Goal: Task Accomplishment & Management: Manage account settings

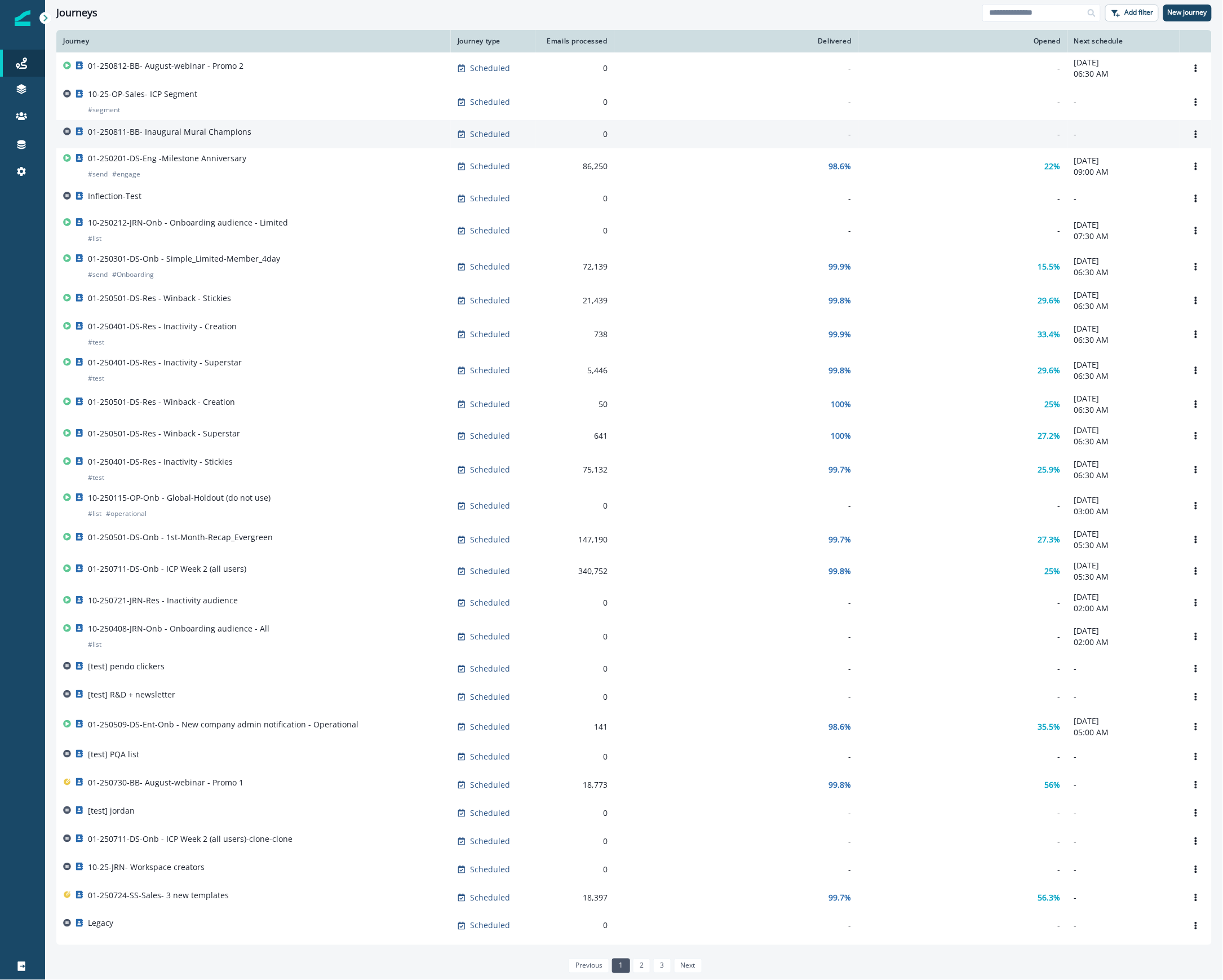
click at [216, 131] on p "01-250811-BB- Inaugural Mural Champions" at bounding box center [169, 132] width 163 height 12
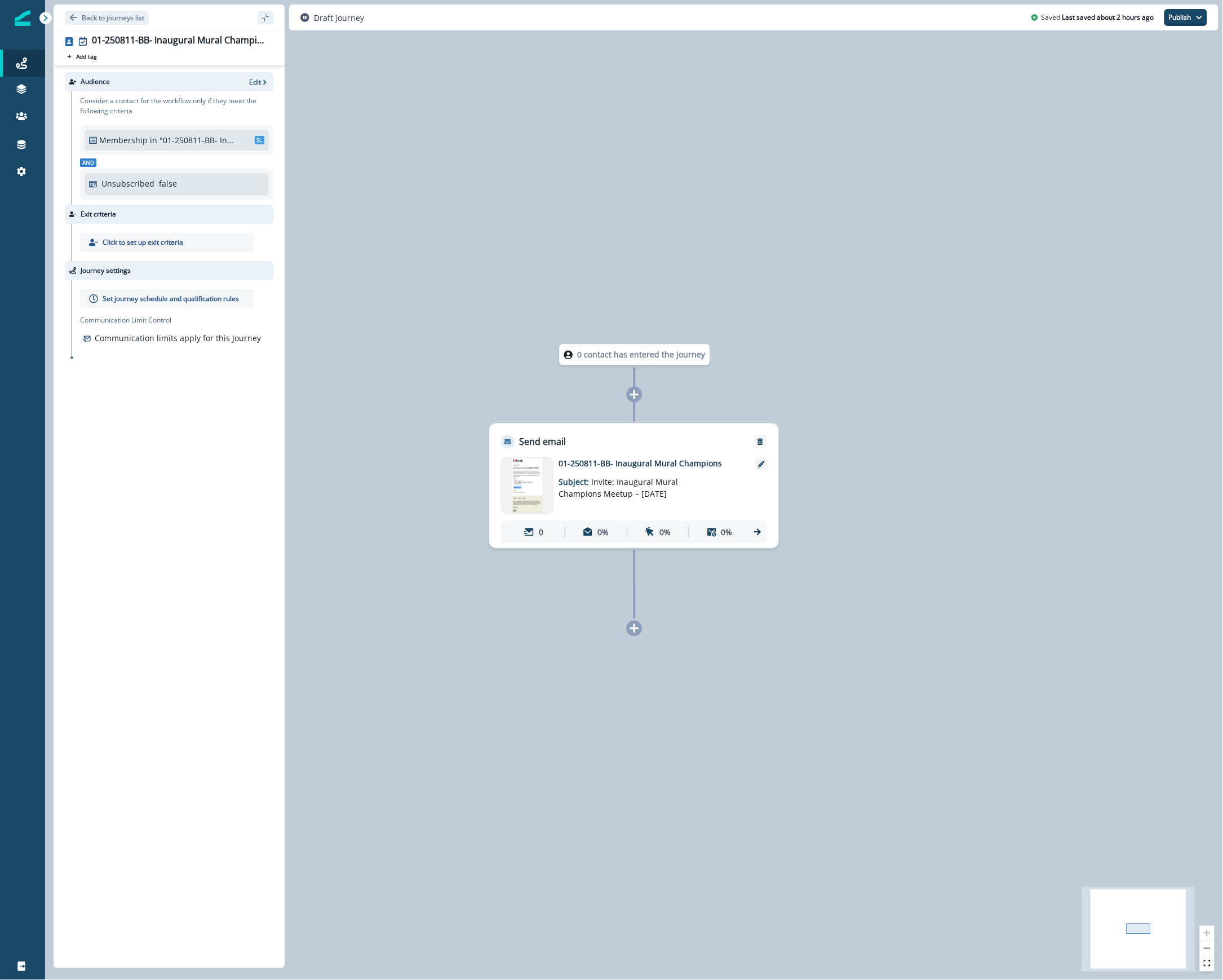
click at [160, 295] on p "Set journey schedule and qualification rules" at bounding box center [171, 298] width 136 height 10
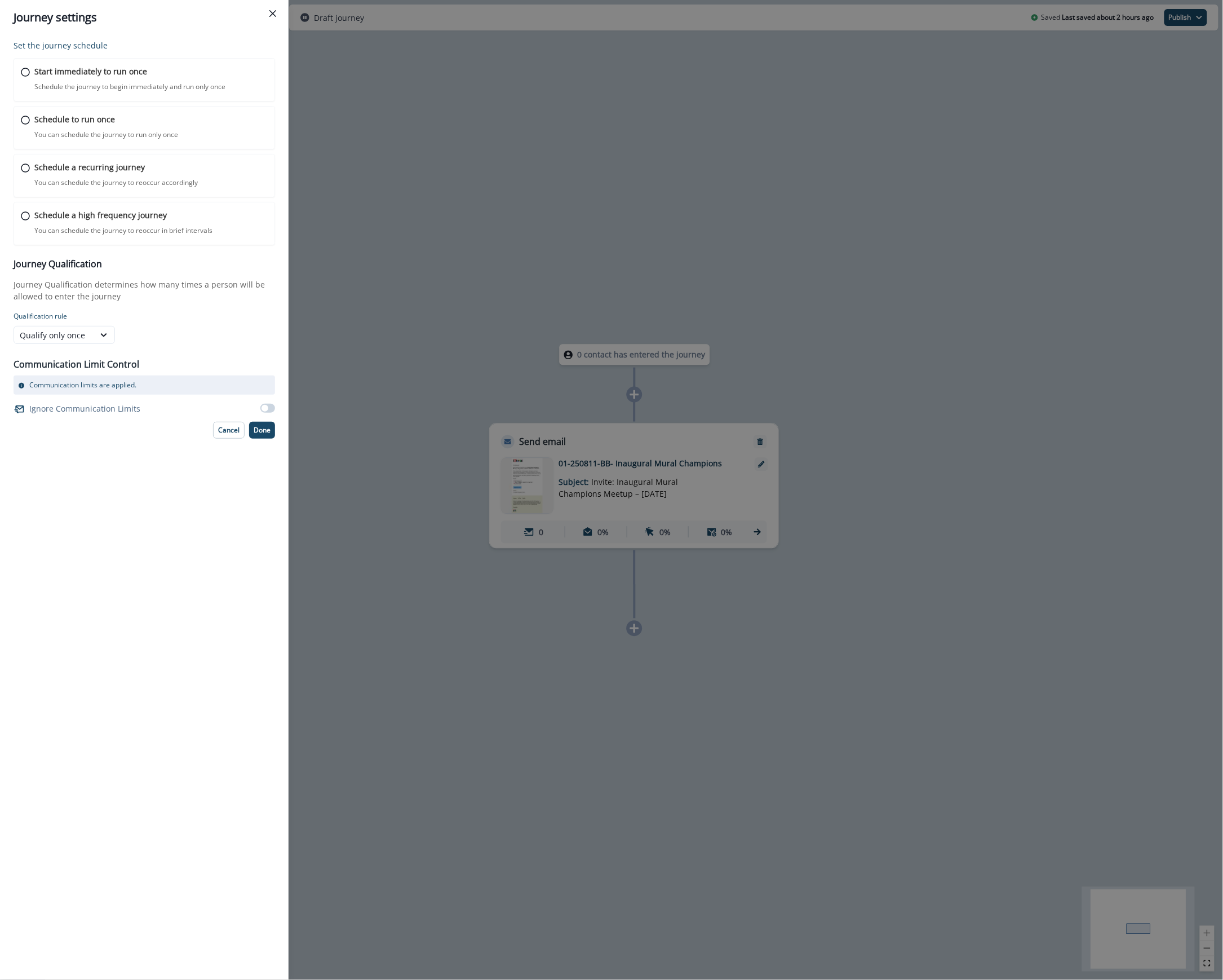
click at [266, 411] on span at bounding box center [264, 408] width 7 height 7
click at [26, 120] on icon at bounding box center [24, 120] width 9 height 9
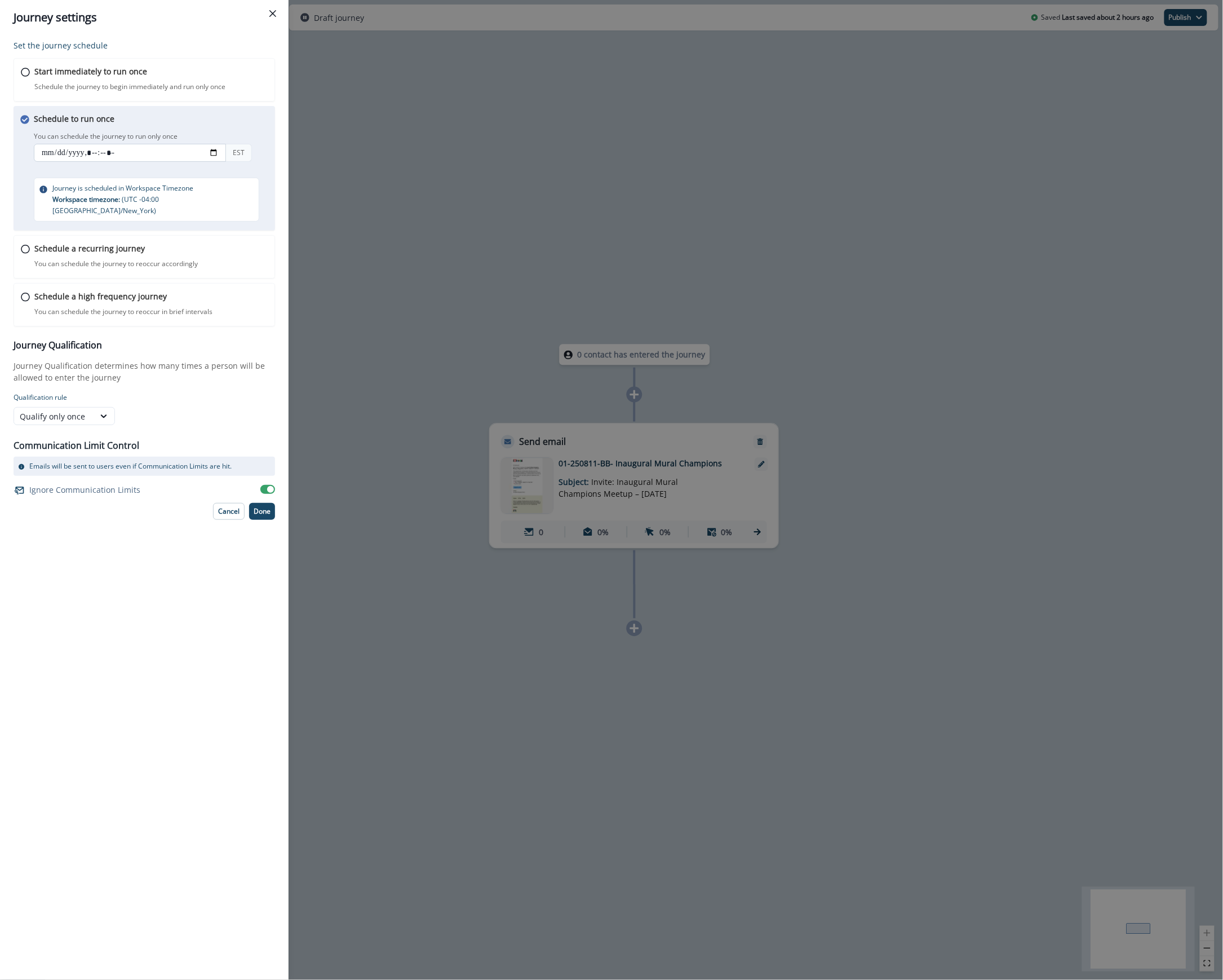
drag, startPoint x: 205, startPoint y: 155, endPoint x: 224, endPoint y: 153, distance: 19.1
click at [208, 155] on input "datetime-local" at bounding box center [130, 153] width 192 height 18
click at [217, 152] on input "datetime-local" at bounding box center [130, 153] width 192 height 18
type input "**********"
click at [228, 417] on div "Set the journey schedule Start immediately to run once Schedule the journey to …" at bounding box center [144, 280] width 261 height 481
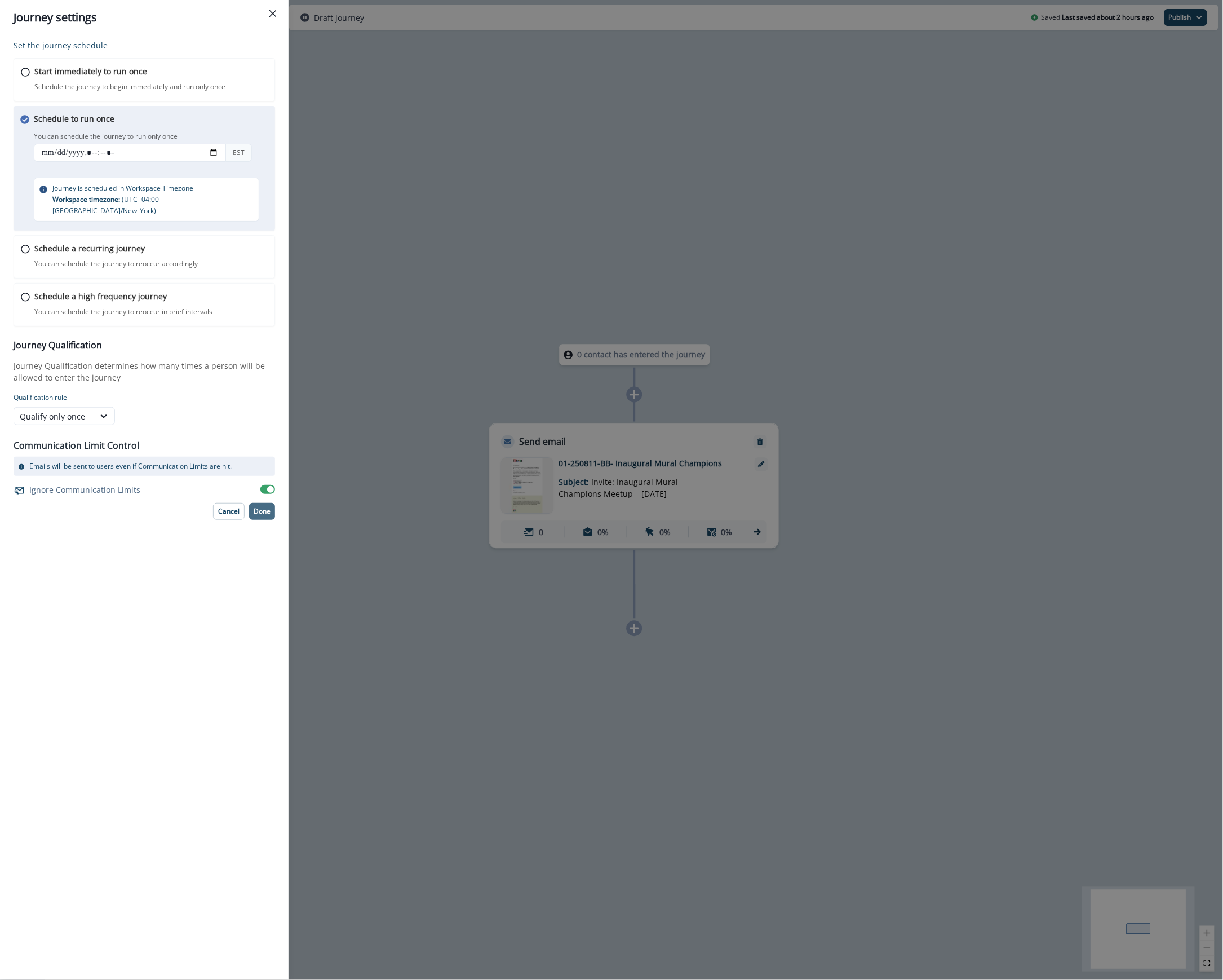
click at [266, 507] on p "Done" at bounding box center [263, 511] width 17 height 8
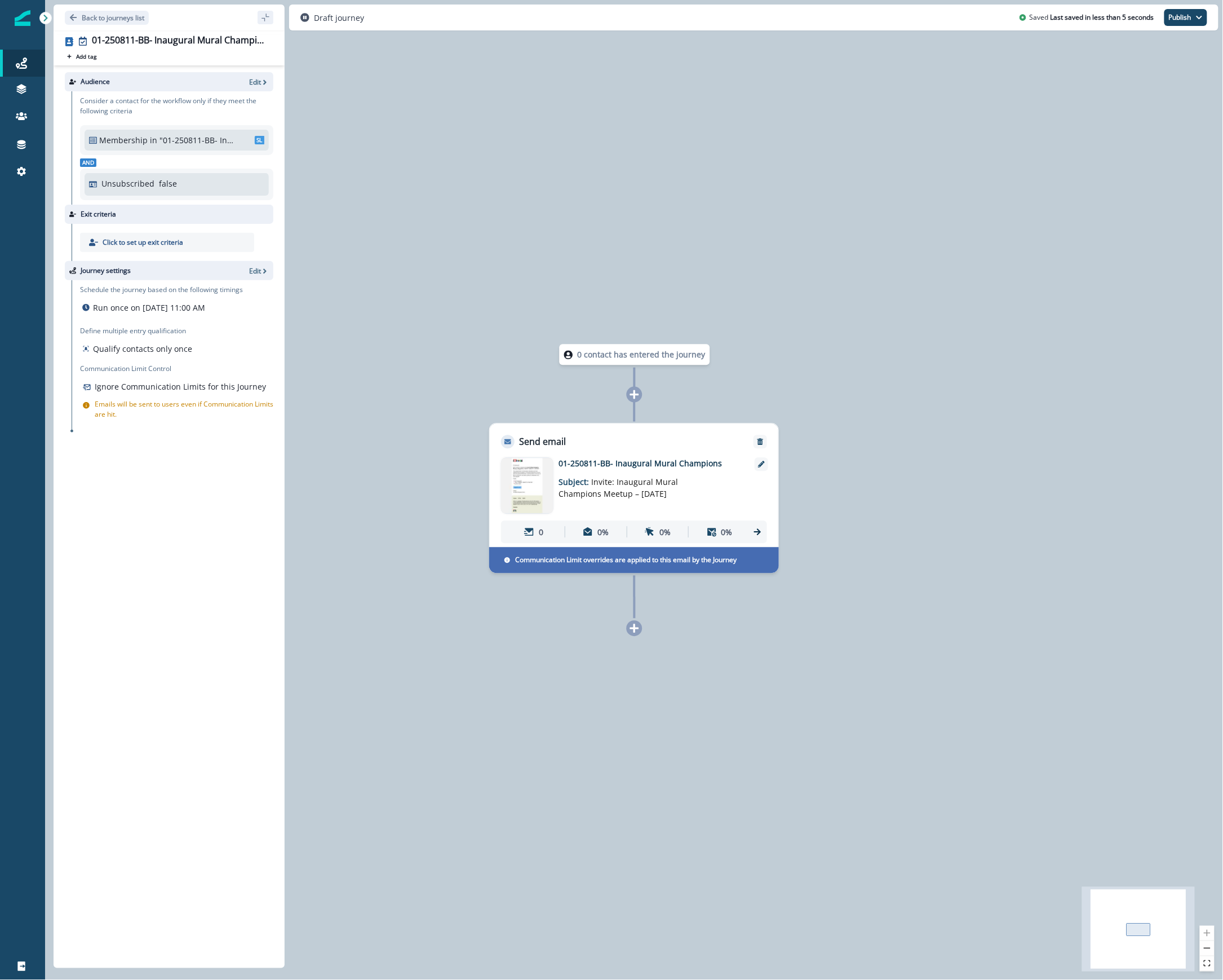
click at [663, 763] on div "0 contact has entered the journey Send email Email asset changed, journey repor…" at bounding box center [634, 490] width 1178 height 980
